Goal: Communication & Community: Participate in discussion

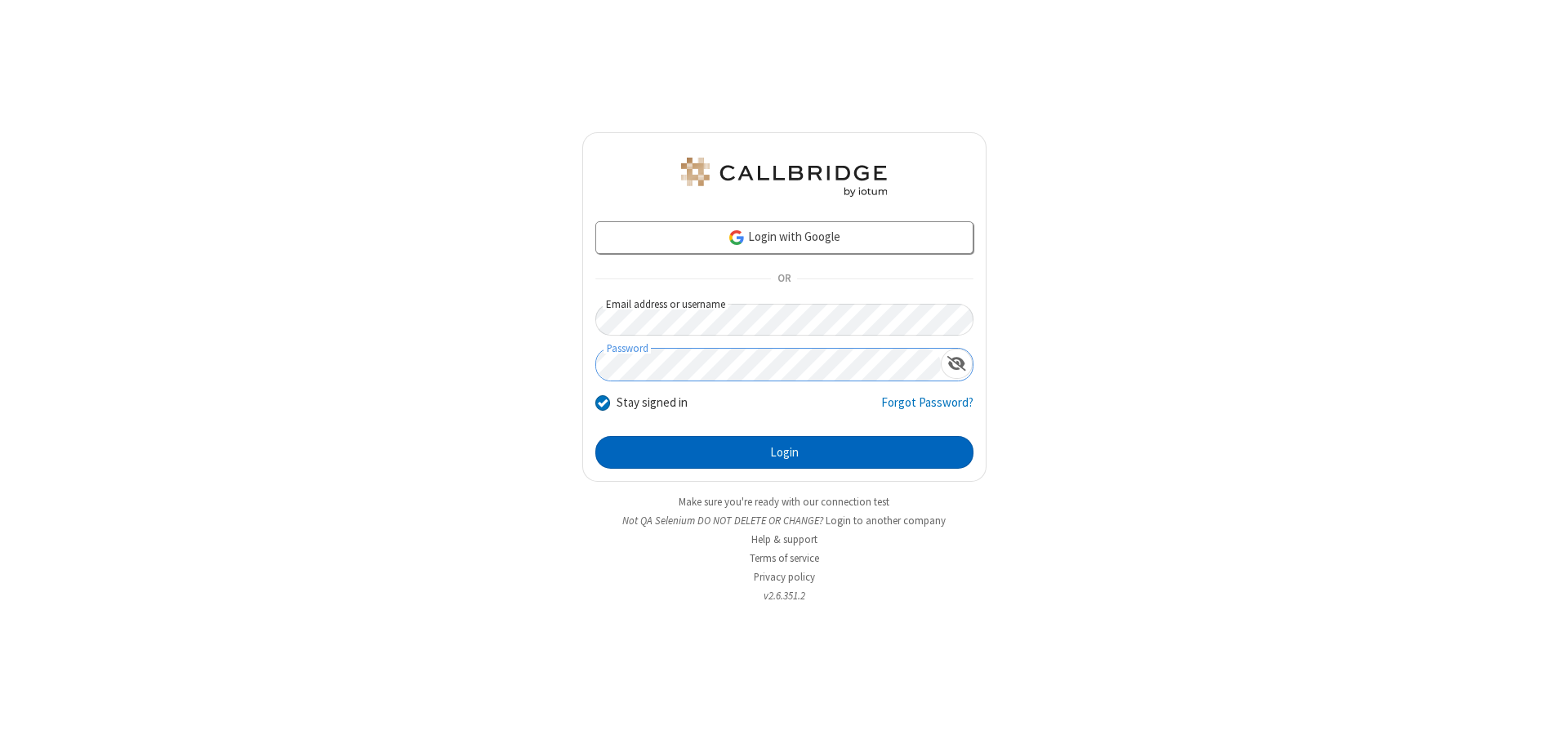
click at [784, 453] on button "Login" at bounding box center [785, 453] width 378 height 33
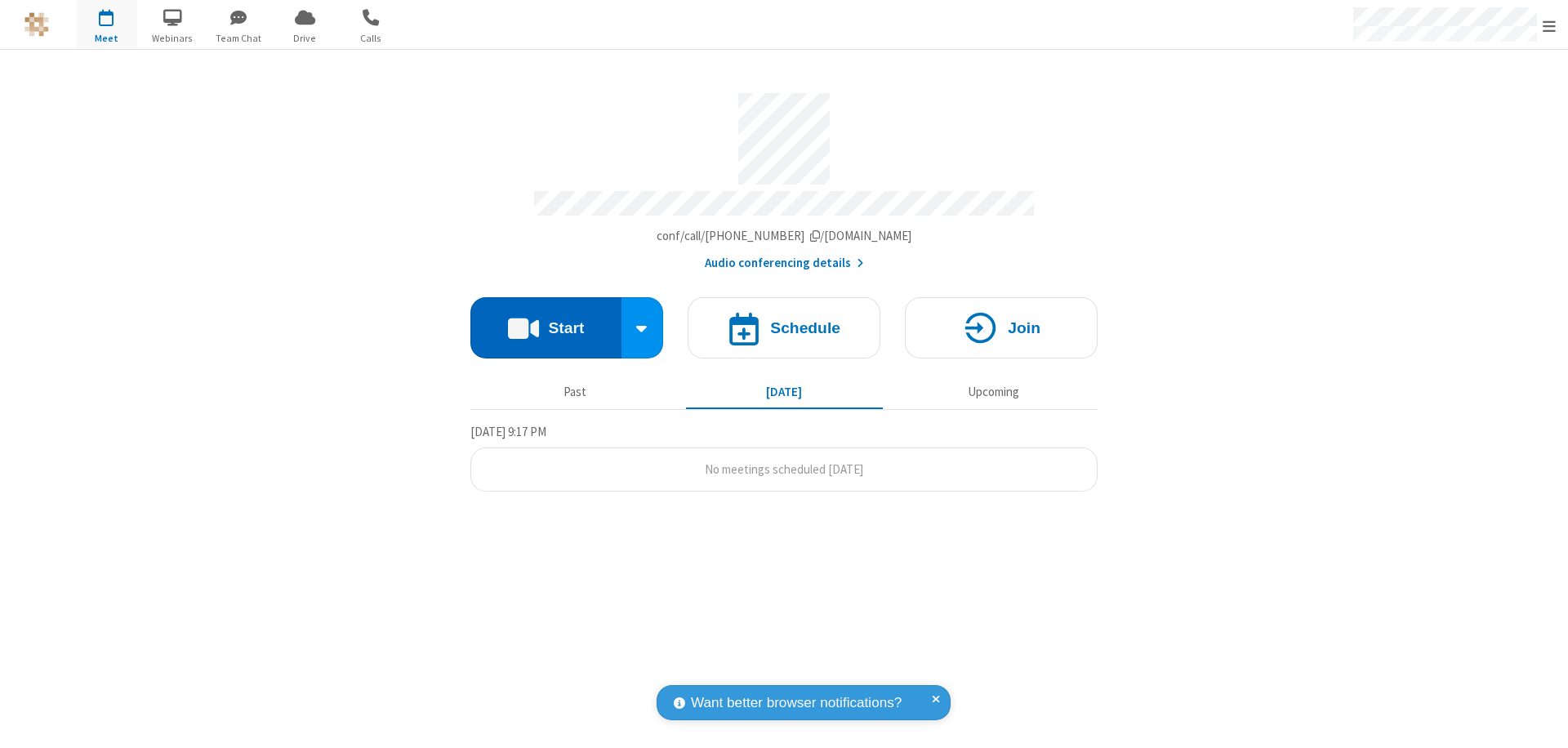
click at [546, 321] on button "Start" at bounding box center [546, 328] width 151 height 62
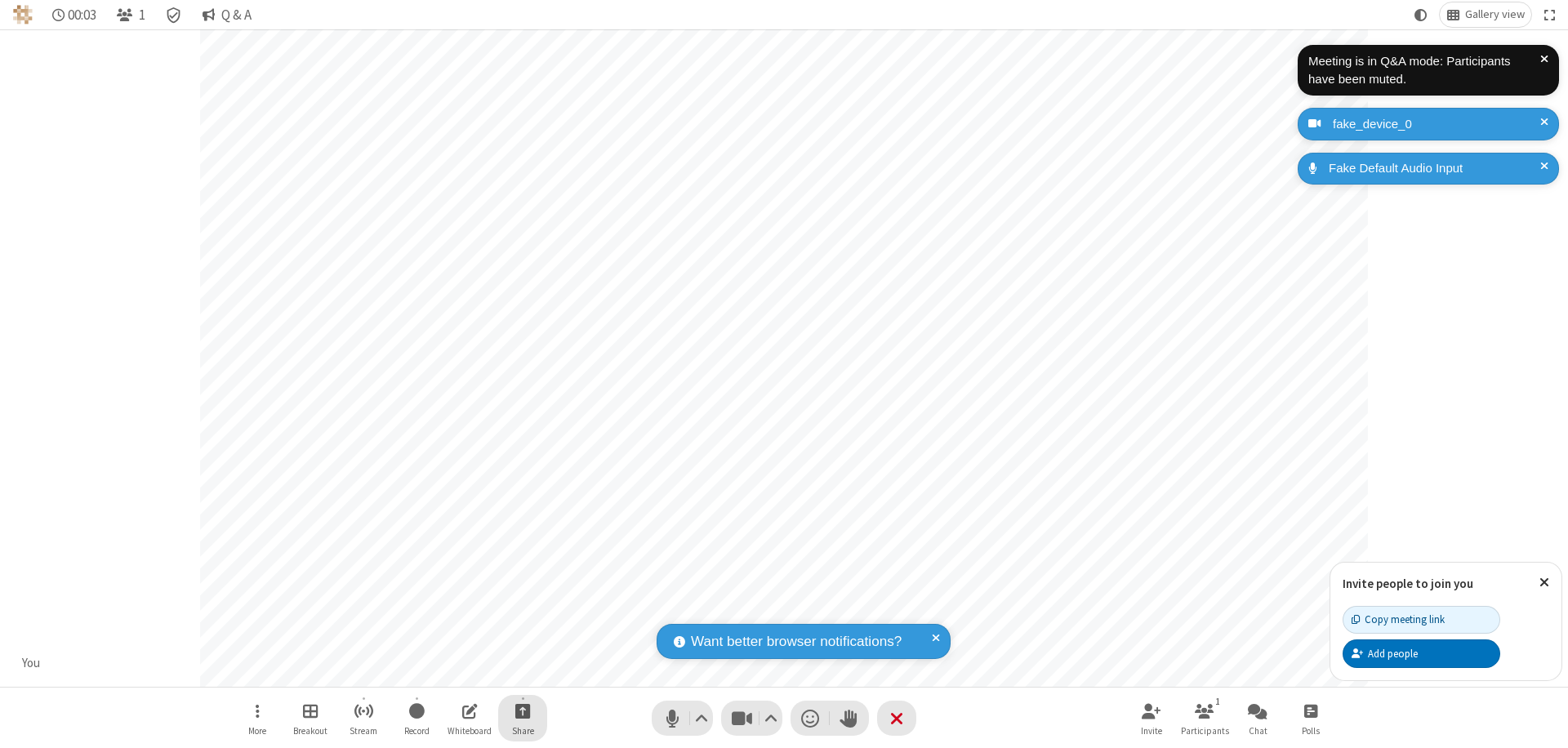
click at [523, 711] on span "Start sharing" at bounding box center [523, 711] width 16 height 21
click at [457, 672] on span "Share my screen" at bounding box center [457, 672] width 19 height 14
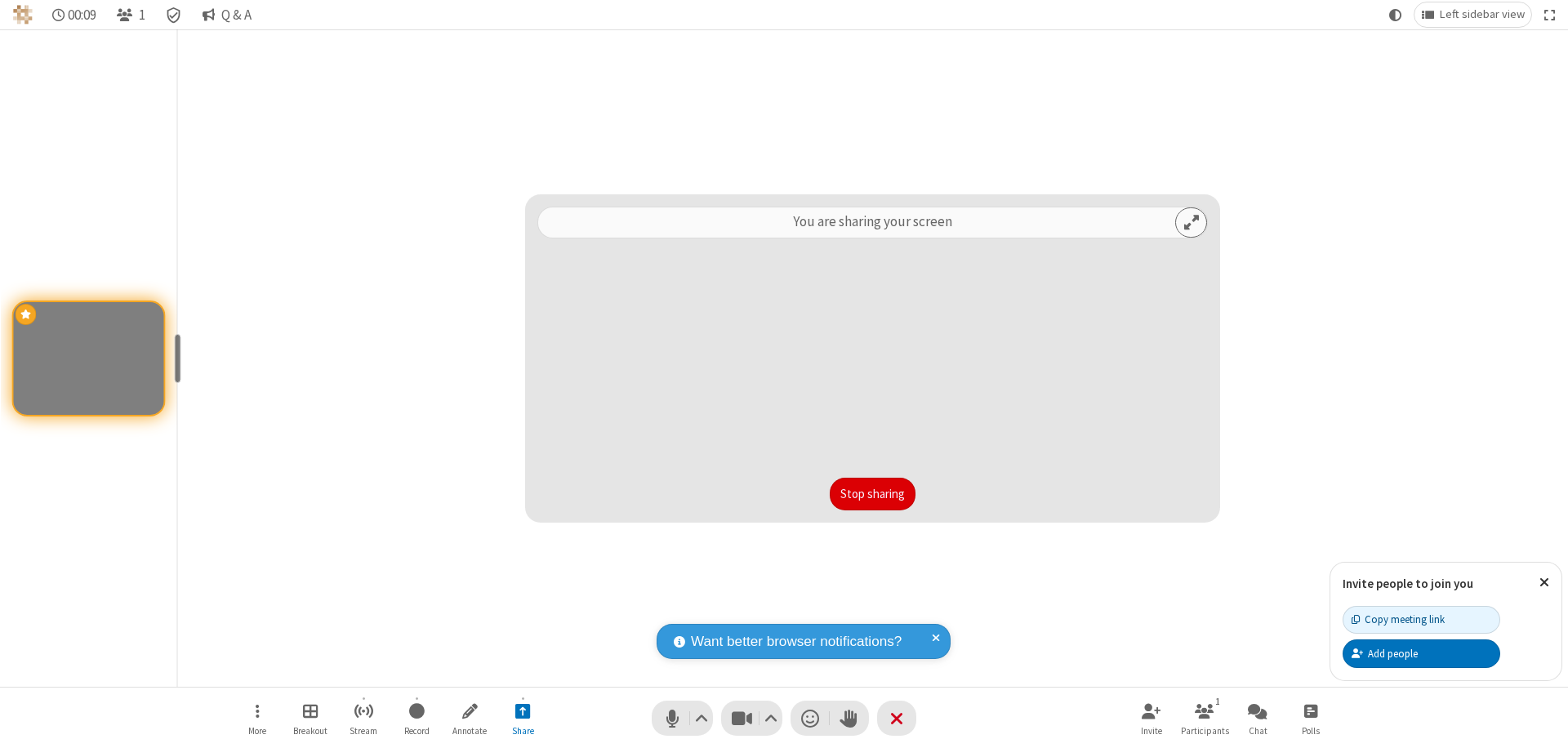
click at [872, 494] on button "Stop sharing" at bounding box center [873, 494] width 85 height 33
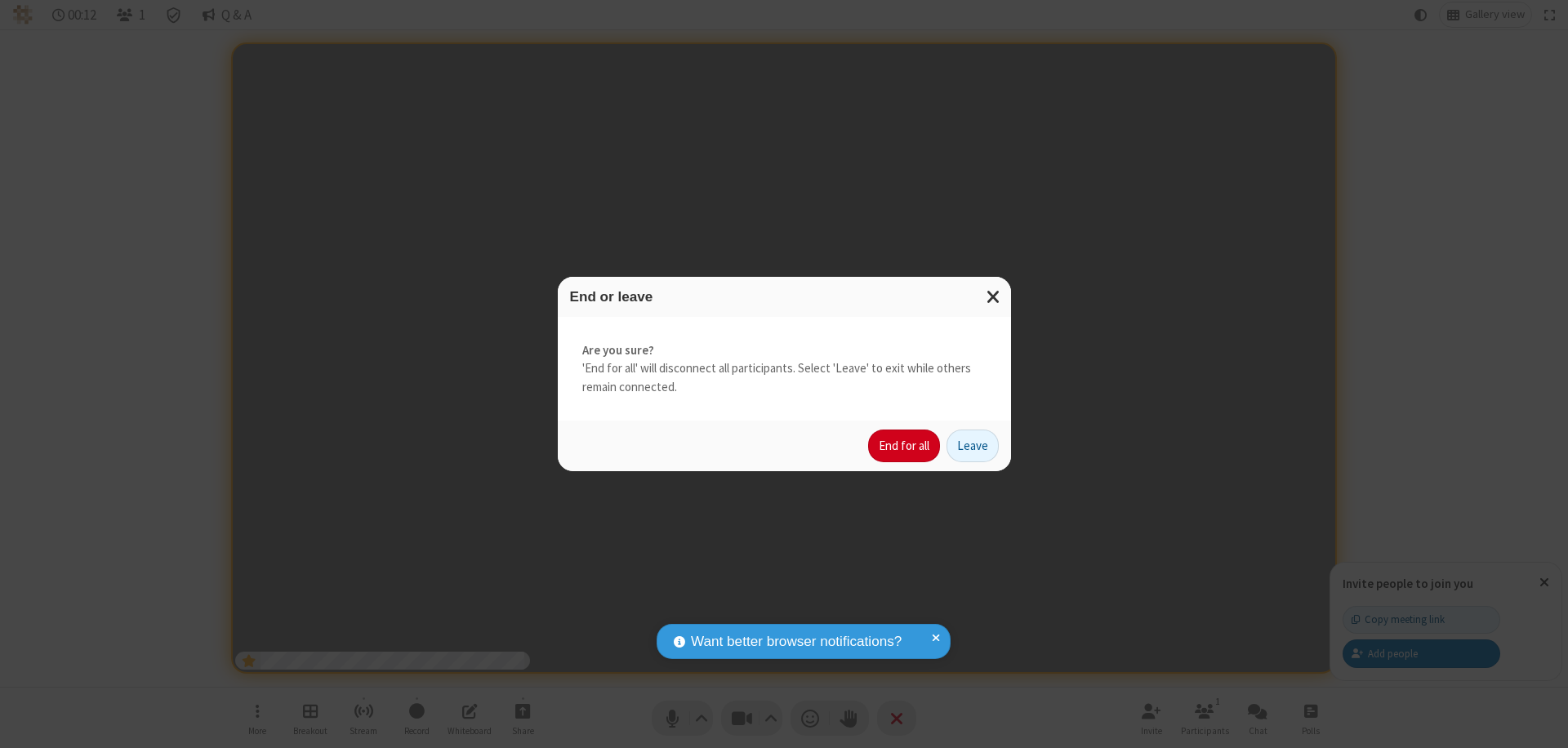
click at [905, 446] on button "End for all" at bounding box center [903, 446] width 71 height 33
